Goal: Task Accomplishment & Management: Manage account settings

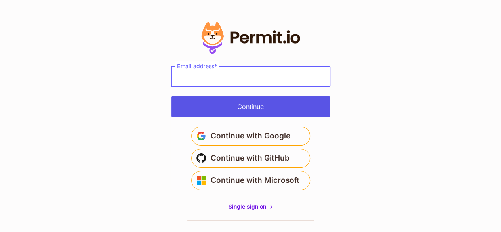
type input "**********"
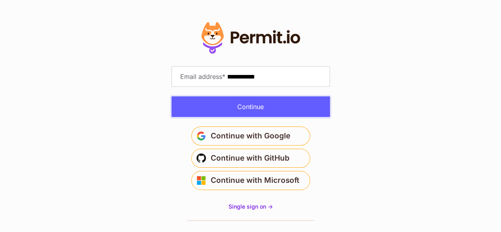
click at [244, 103] on button "Continue" at bounding box center [250, 106] width 158 height 21
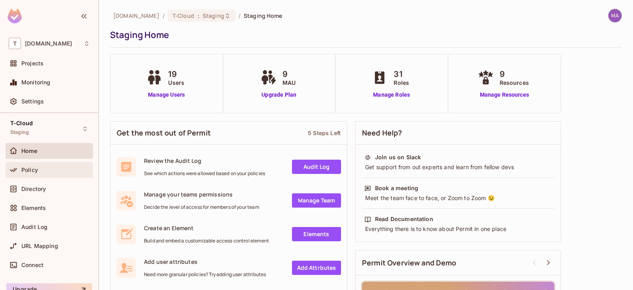
click at [42, 175] on div "Policy" at bounding box center [49, 170] width 87 height 16
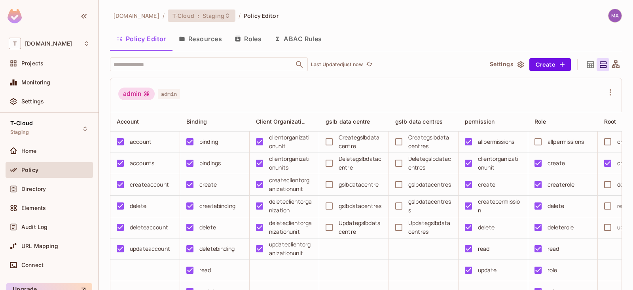
click at [224, 16] on icon at bounding box center [227, 16] width 6 height 6
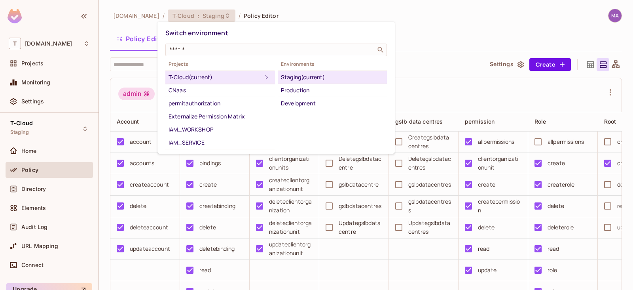
click at [52, 180] on div at bounding box center [316, 145] width 633 height 290
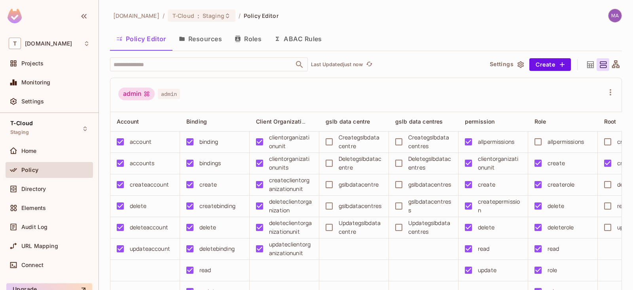
click at [30, 193] on div "Switch environment ​ Projects T-Cloud (current) CNaas permitauthorization Exter…" at bounding box center [316, 145] width 633 height 290
click at [31, 191] on div "Directory" at bounding box center [49, 188] width 81 height 9
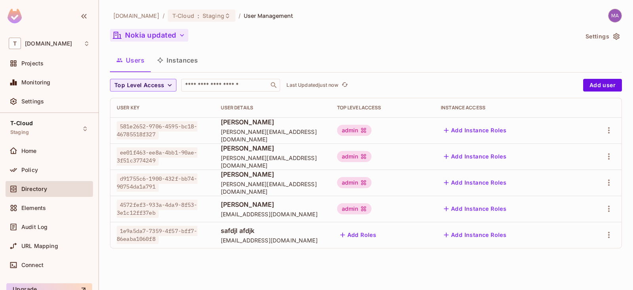
click at [173, 36] on button "Nokia updated" at bounding box center [149, 35] width 78 height 13
